Goal: Task Accomplishment & Management: Manage account settings

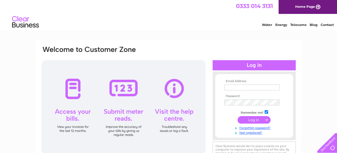
click at [249, 90] on input "text" at bounding box center [251, 88] width 55 height 6
type input "Jenny.Ingram@ledinghamchalmers.com"
click at [250, 119] on input "submit" at bounding box center [254, 121] width 33 height 8
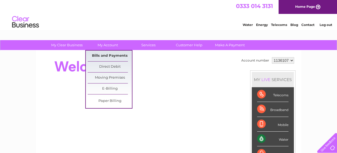
click at [105, 58] on link "Bills and Payments" at bounding box center [110, 56] width 44 height 11
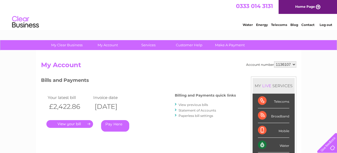
click at [77, 124] on link "." at bounding box center [69, 124] width 47 height 8
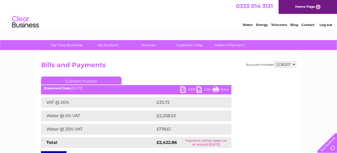
click at [185, 91] on link "PDF" at bounding box center [188, 91] width 16 height 8
click at [177, 15] on div "Water Energy Telecoms Blog Contact Log out" at bounding box center [168, 22] width 337 height 17
click at [328, 27] on link "Log out" at bounding box center [325, 25] width 13 height 4
